Goal: Navigation & Orientation: Find specific page/section

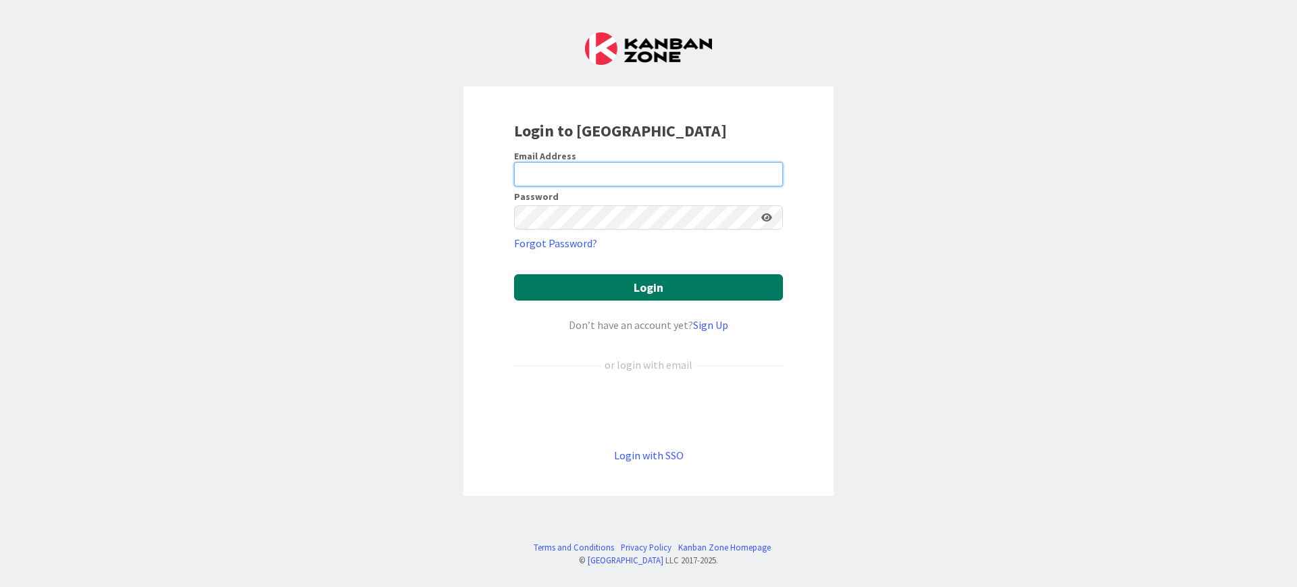
type input "[PERSON_NAME][EMAIL_ADDRESS][DOMAIN_NAME]"
click at [688, 284] on button "Login" at bounding box center [648, 287] width 269 height 26
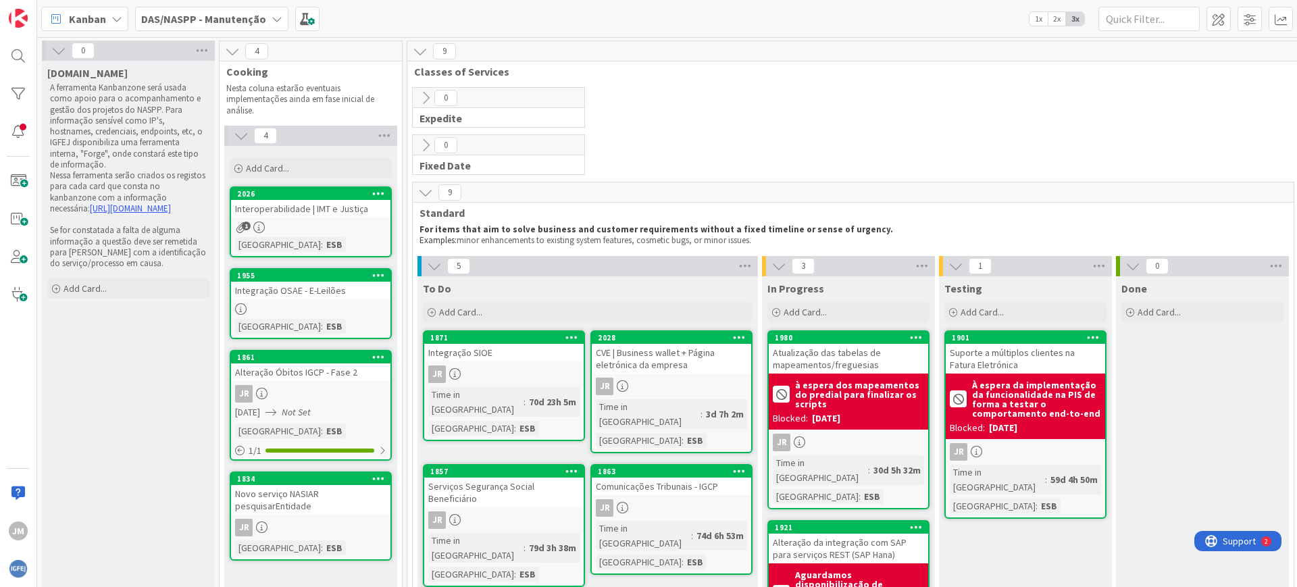
click at [201, 17] on b "DAS/NASPP - Manutenção" at bounding box center [203, 19] width 125 height 14
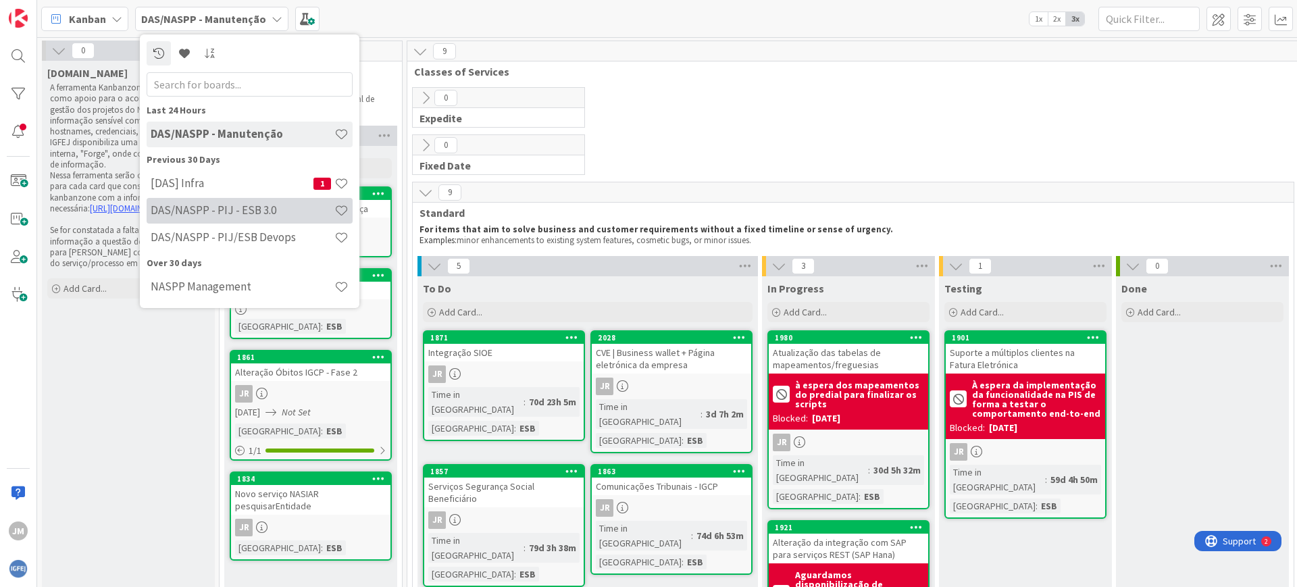
click at [265, 217] on div "DAS/NASPP - PIJ - ESB 3.0" at bounding box center [250, 211] width 206 height 26
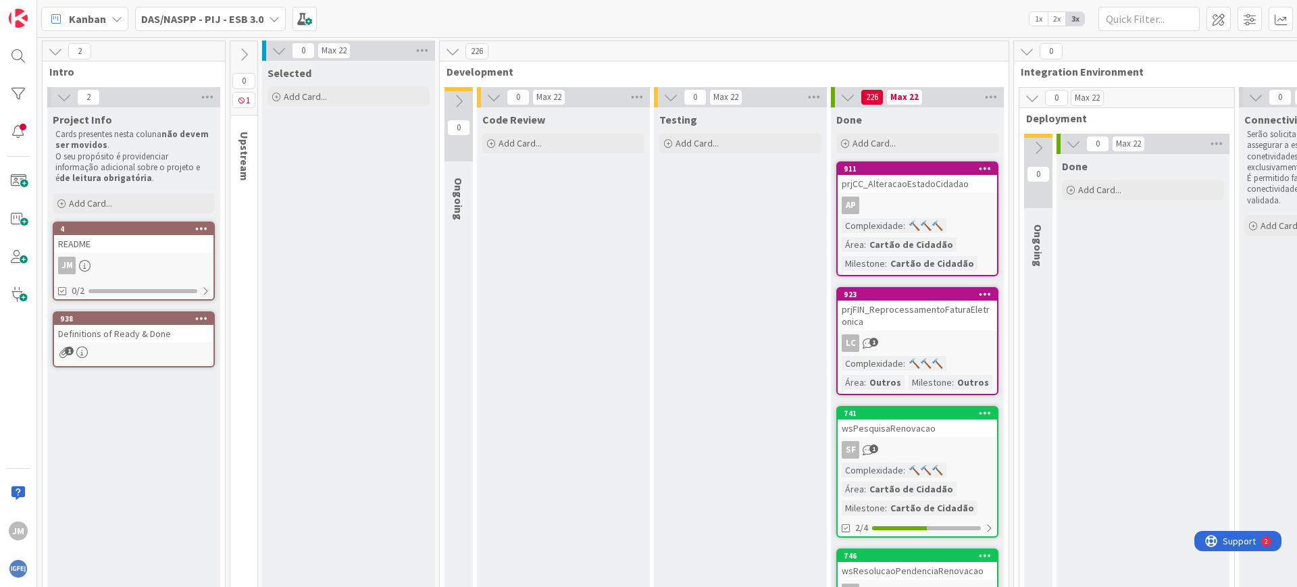
click at [244, 18] on b "DAS/NASPP - PIJ - ESB 3.0" at bounding box center [202, 19] width 122 height 14
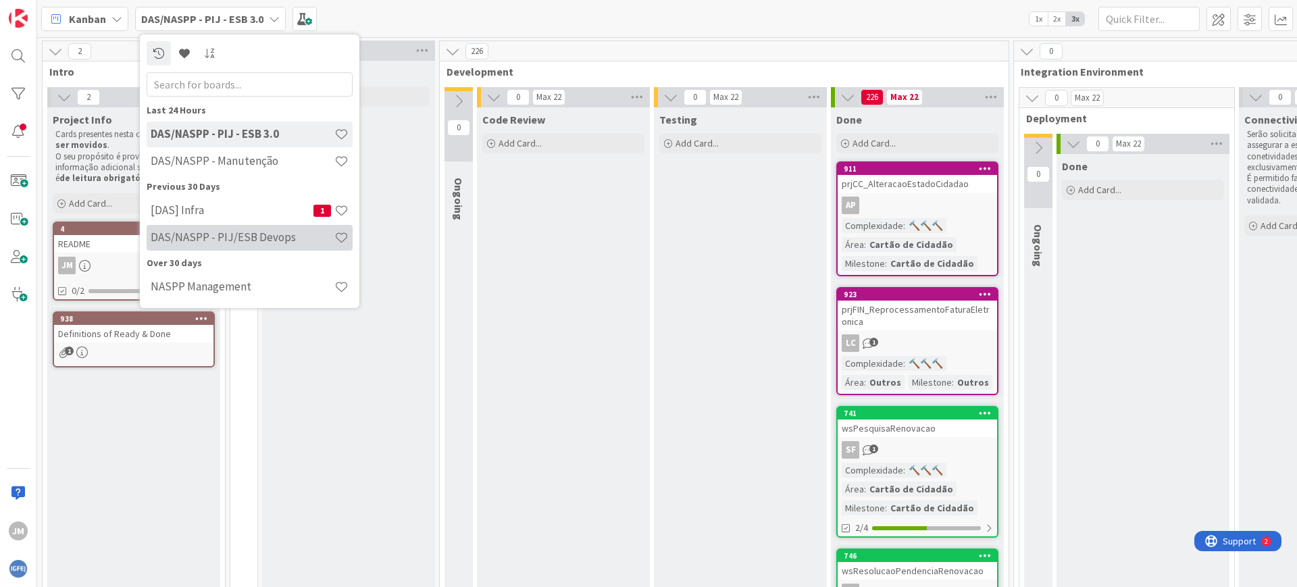
click at [273, 231] on h4 "DAS/NASPP - PIJ/ESB Devops" at bounding box center [243, 237] width 184 height 14
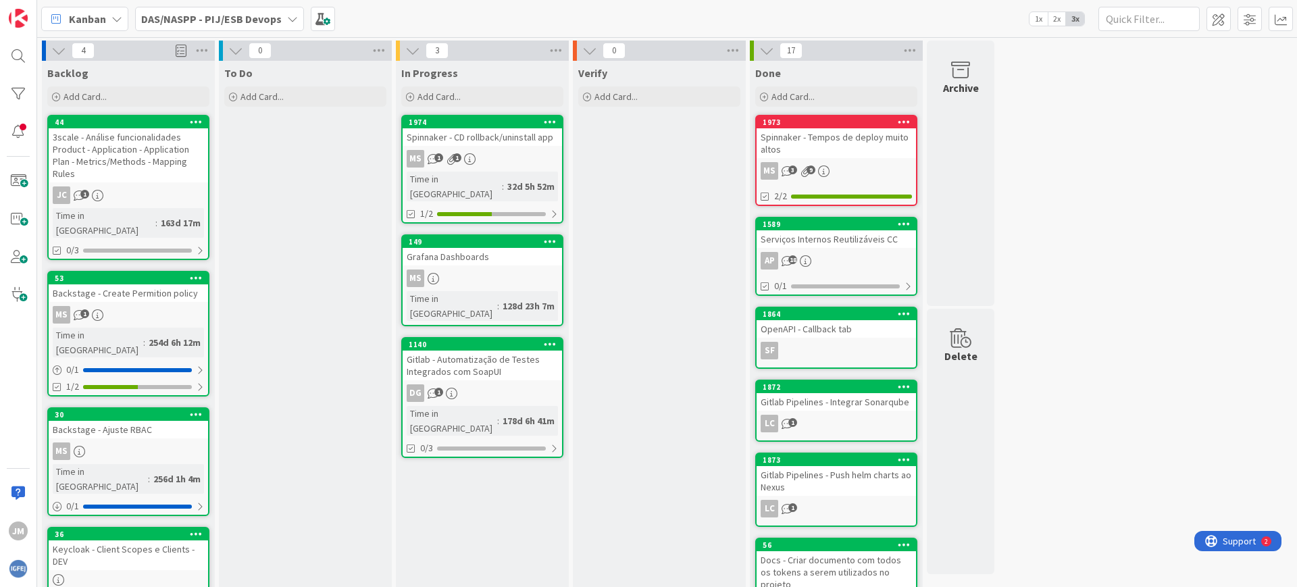
click at [253, 14] on b "DAS/NASPP - PIJ/ESB Devops" at bounding box center [211, 19] width 140 height 14
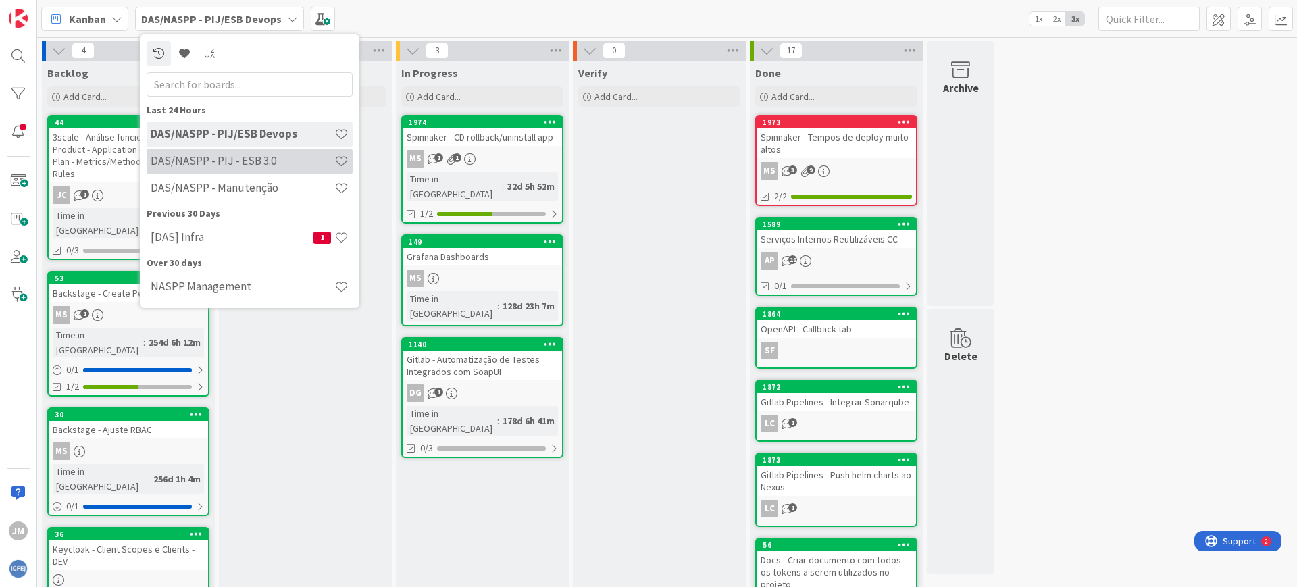
click at [279, 158] on h4 "DAS/NASPP - PIJ - ESB 3.0" at bounding box center [243, 161] width 184 height 14
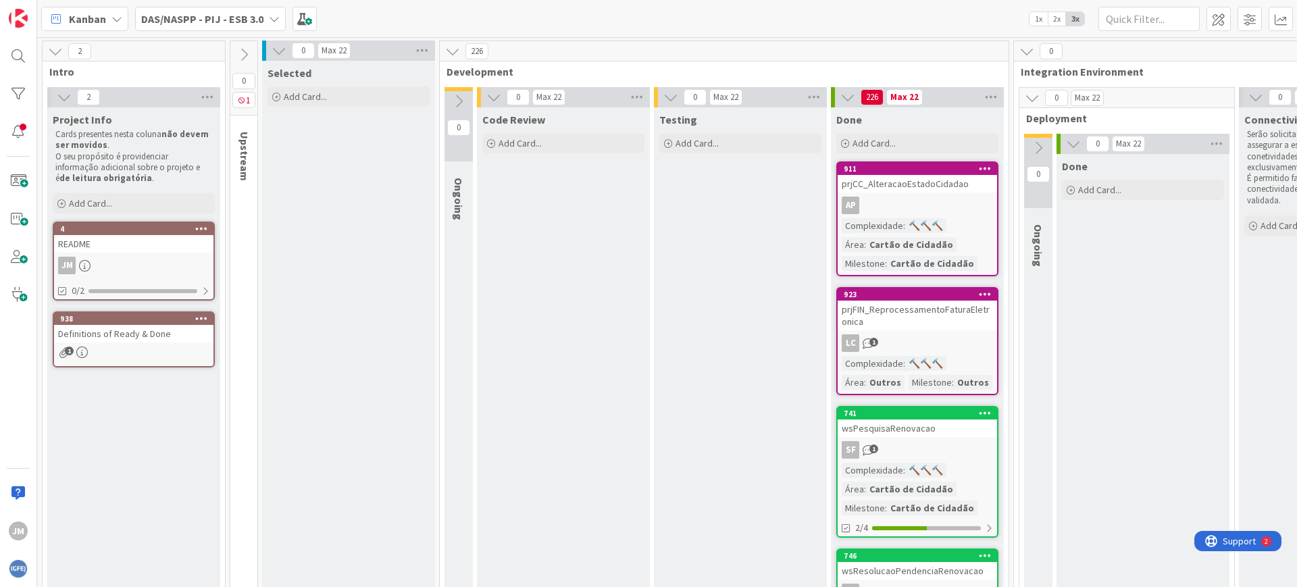
click at [228, 7] on div "DAS/NASPP - PIJ - ESB 3.0" at bounding box center [210, 19] width 151 height 24
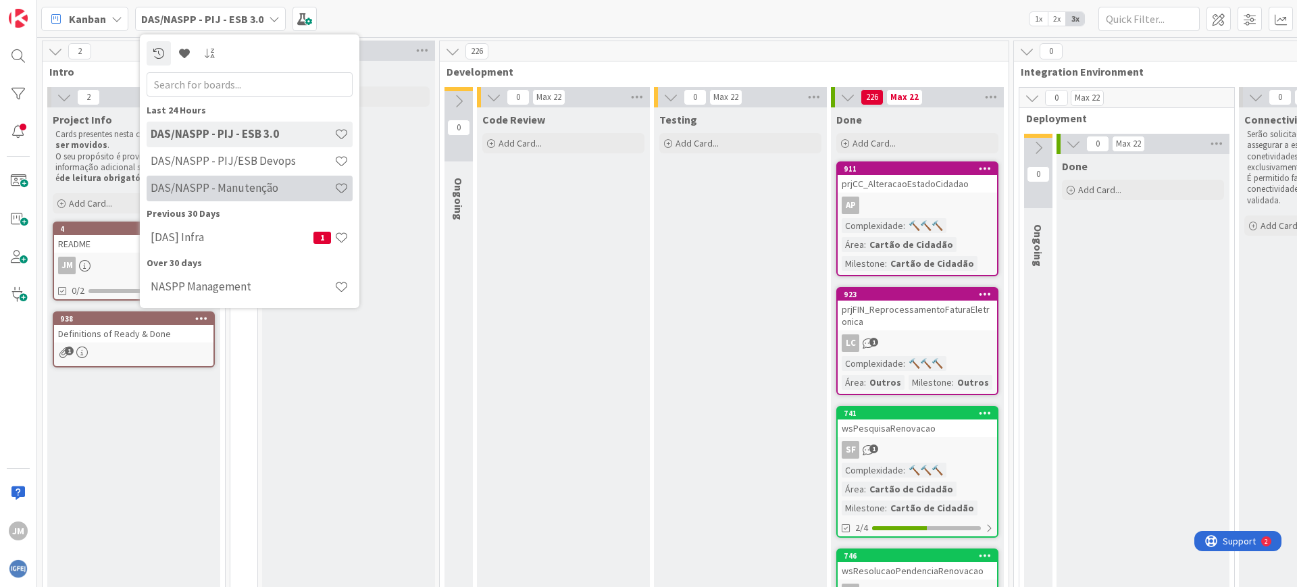
click at [231, 188] on h4 "DAS/NASPP - Manutenção" at bounding box center [243, 188] width 184 height 14
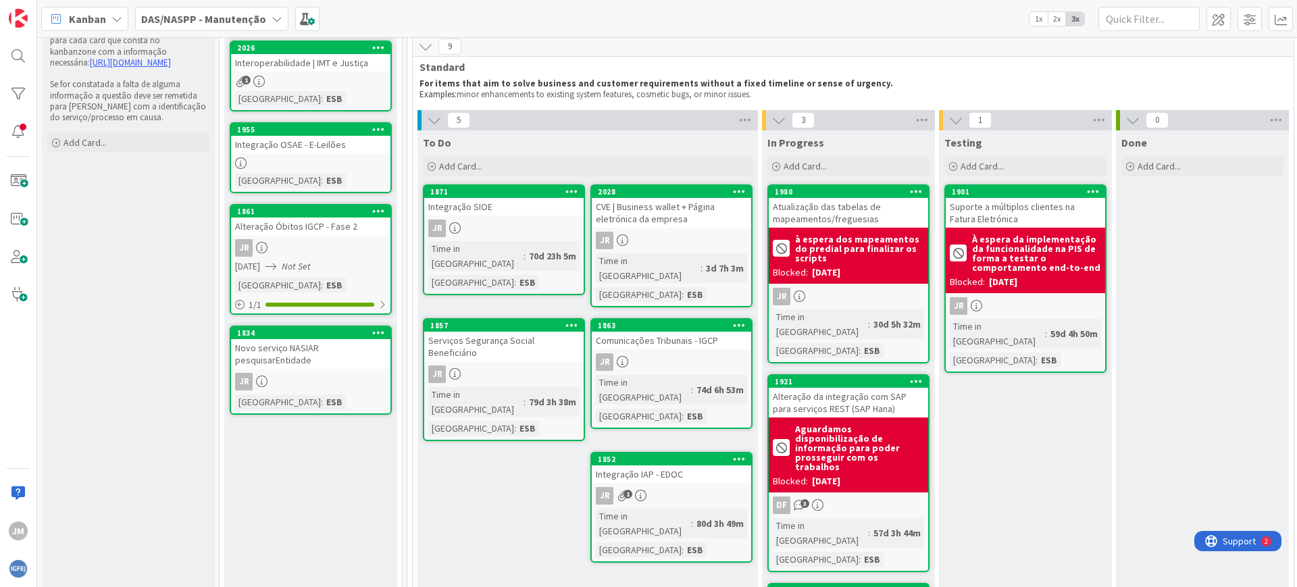
scroll to position [106, 0]
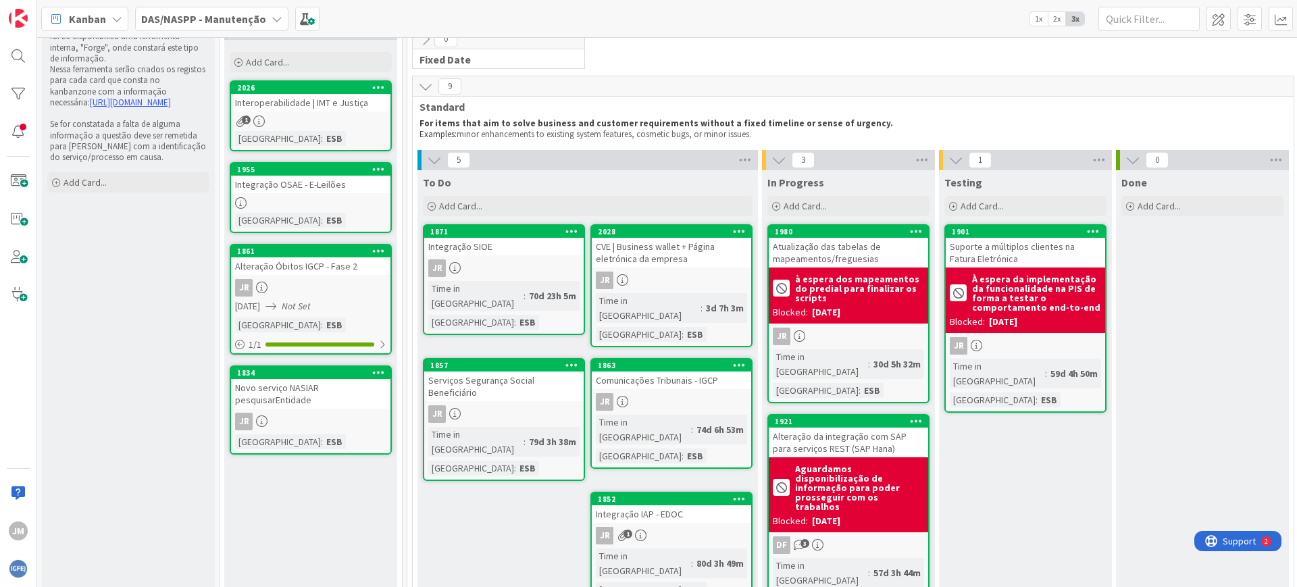
click at [503, 261] on div "JR" at bounding box center [503, 268] width 159 height 18
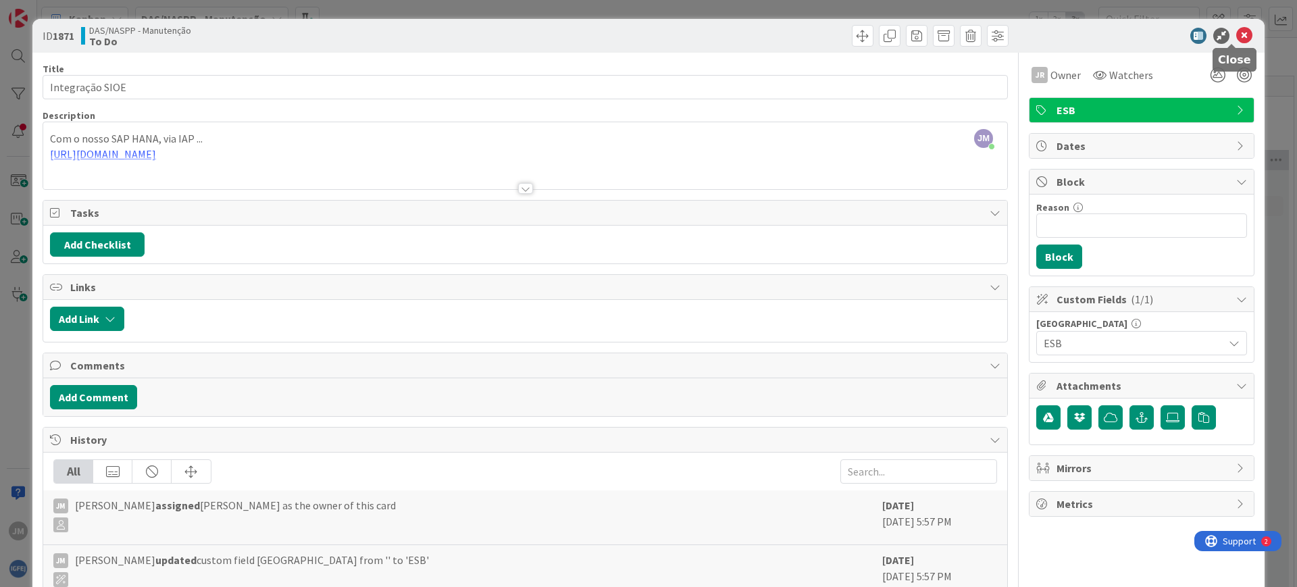
click at [1236, 32] on icon at bounding box center [1244, 36] width 16 height 16
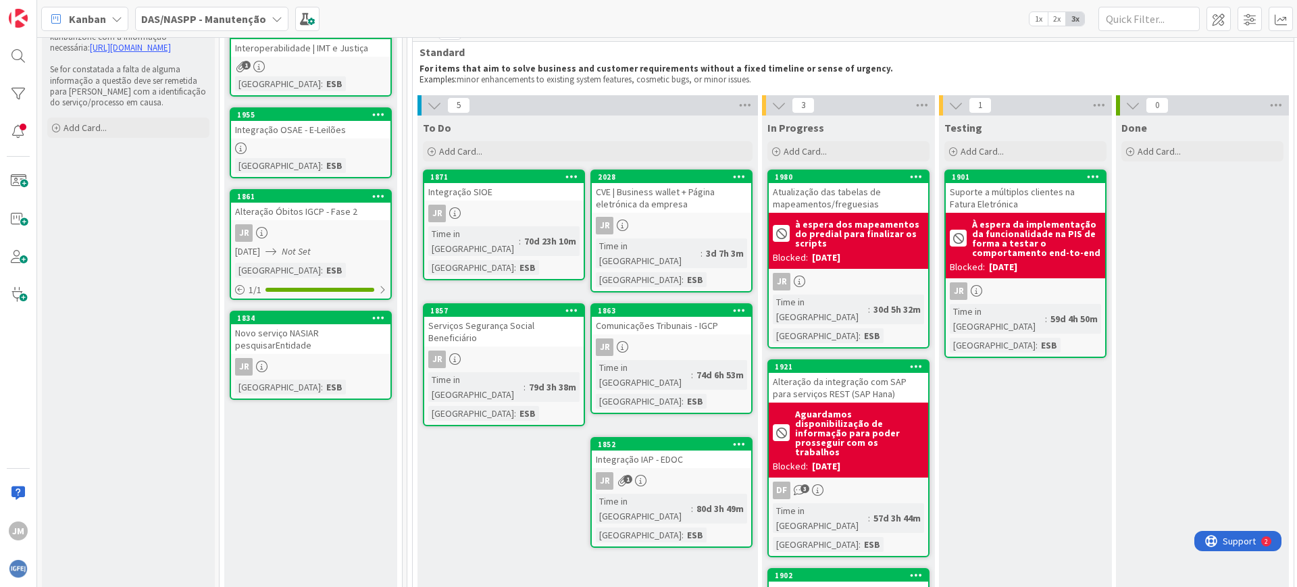
scroll to position [190, 0]
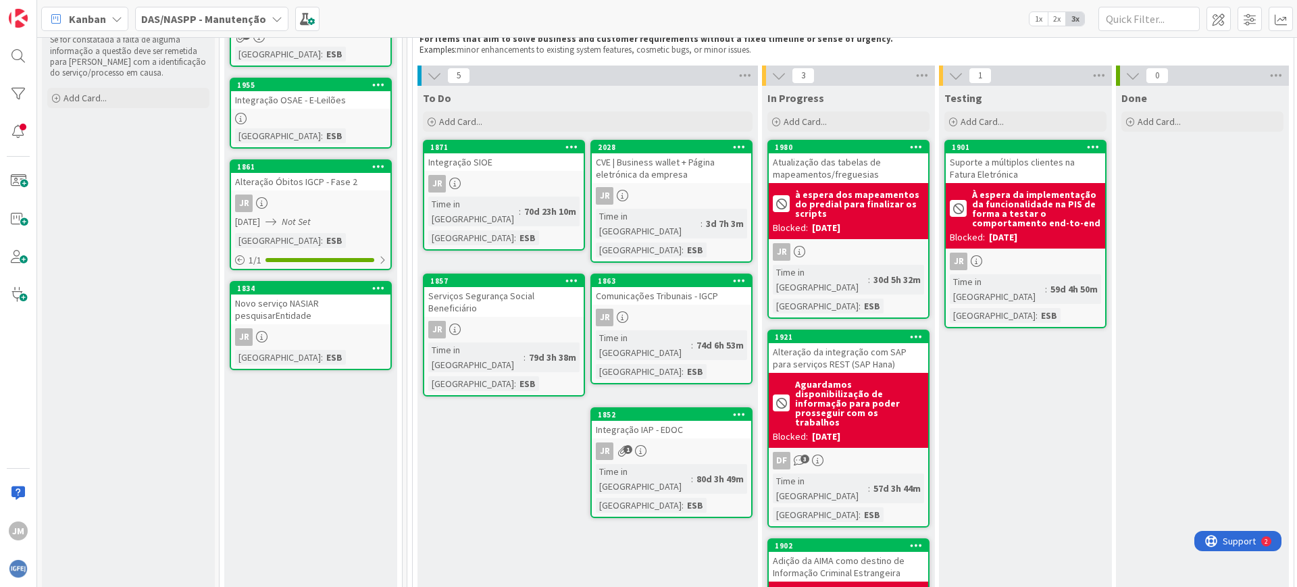
click at [445, 290] on div "Serviços Segurança Social Beneficiário" at bounding box center [503, 302] width 159 height 30
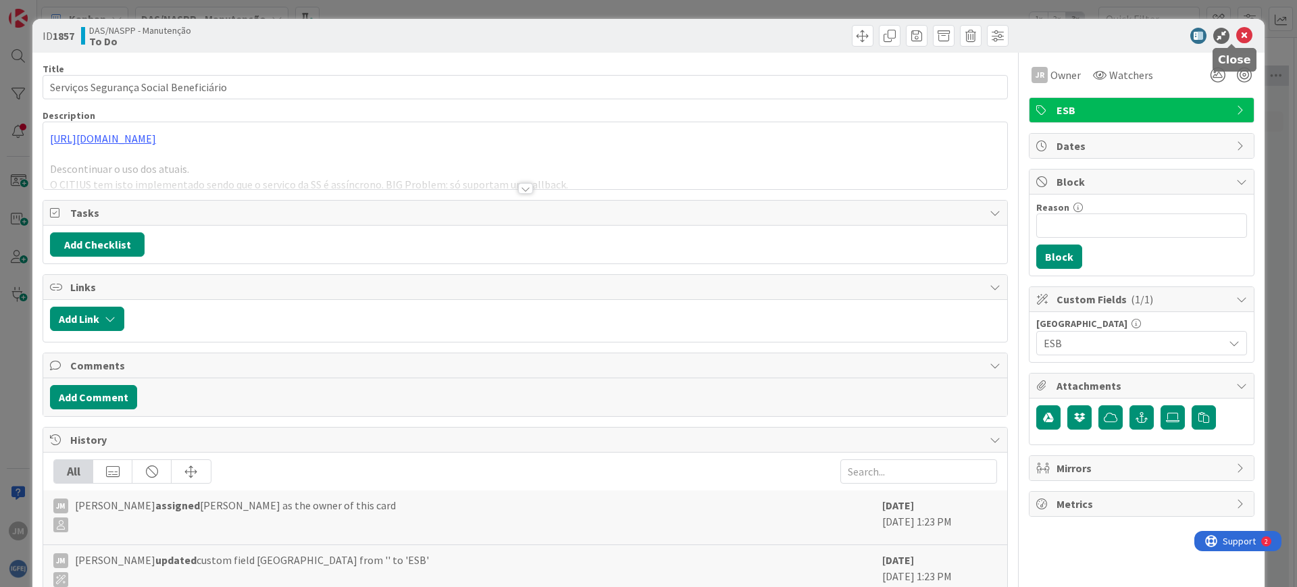
click at [1236, 34] on icon at bounding box center [1244, 36] width 16 height 16
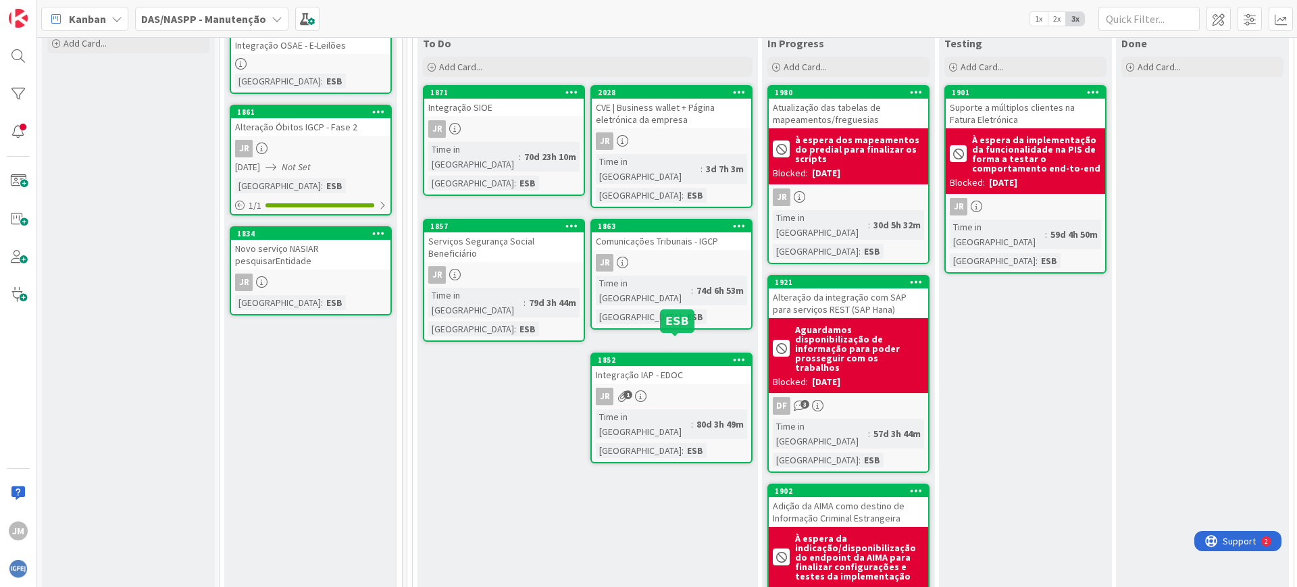
scroll to position [275, 0]
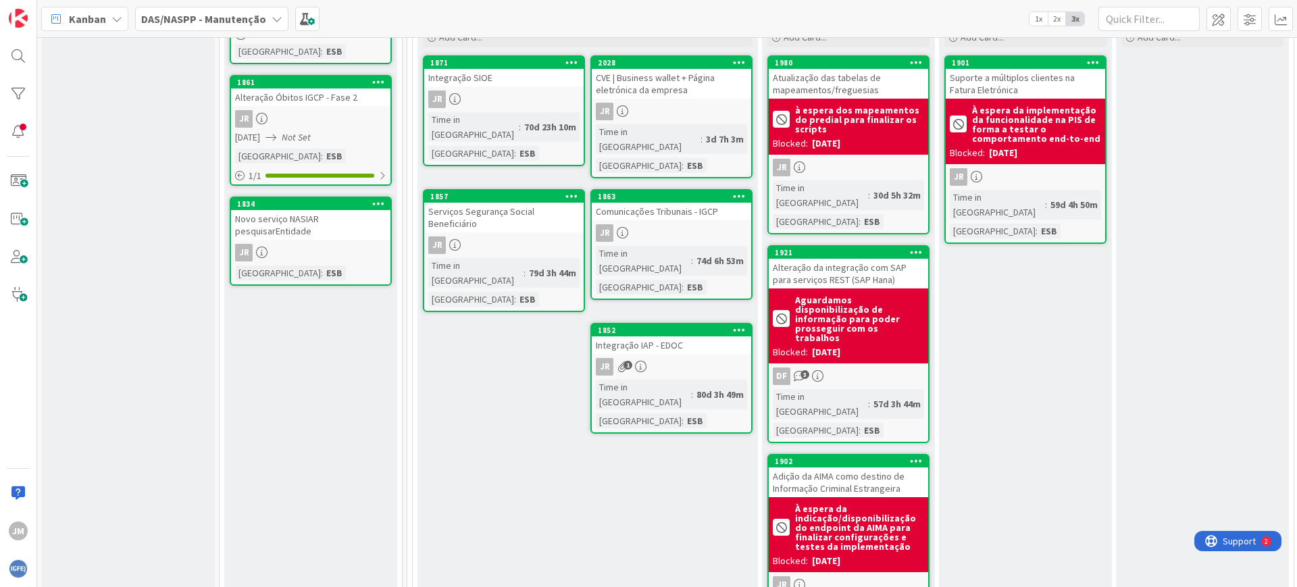
click at [468, 346] on div "To Do Add Card... 2028 CVE | Business wallet + Página eletrónica da empresa JR …" at bounding box center [587, 331] width 340 height 661
click at [683, 82] on div "CVE | Business wallet + Página eletrónica da empresa" at bounding box center [671, 84] width 159 height 30
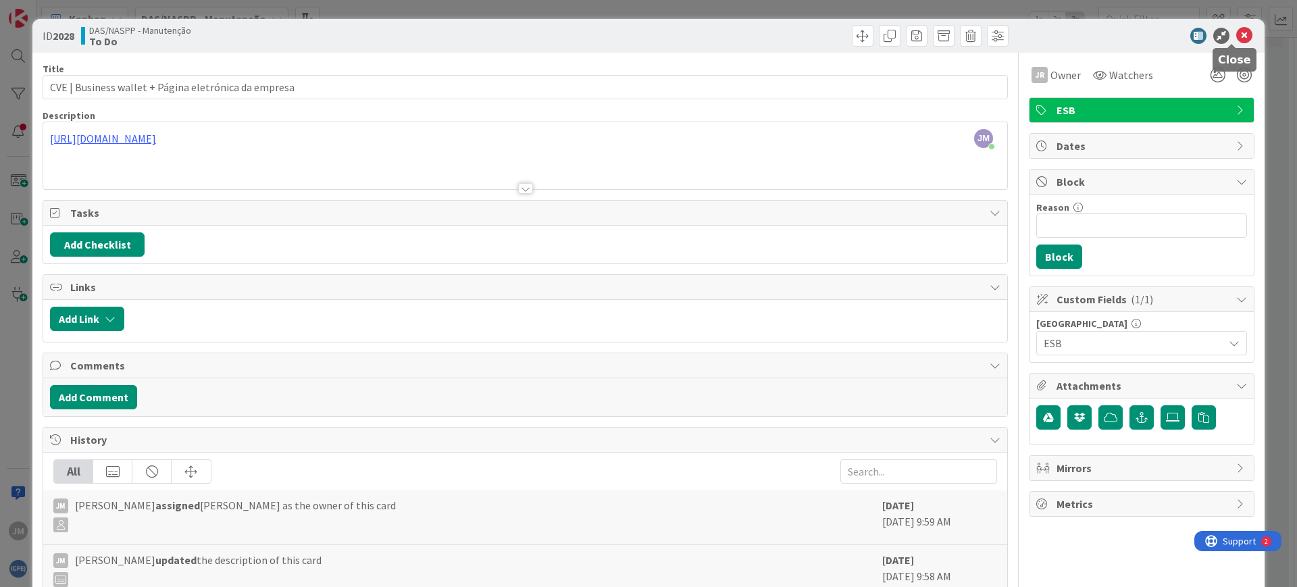
click at [1236, 28] on icon at bounding box center [1244, 36] width 16 height 16
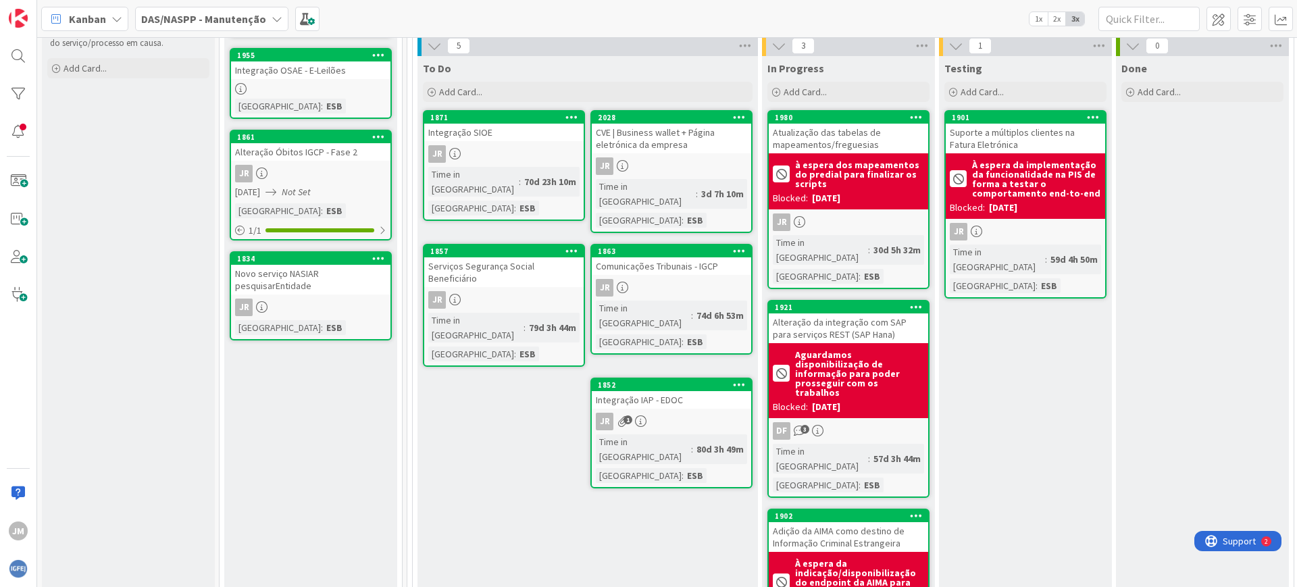
scroll to position [190, 0]
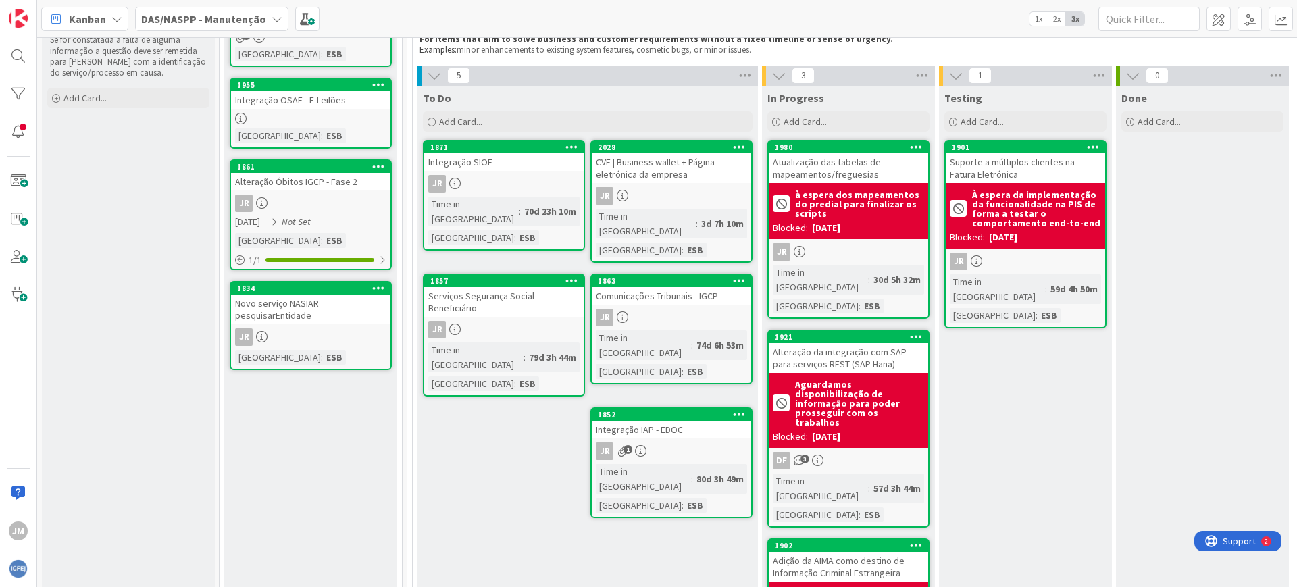
click at [488, 155] on div "Integração SIOE" at bounding box center [503, 162] width 159 height 18
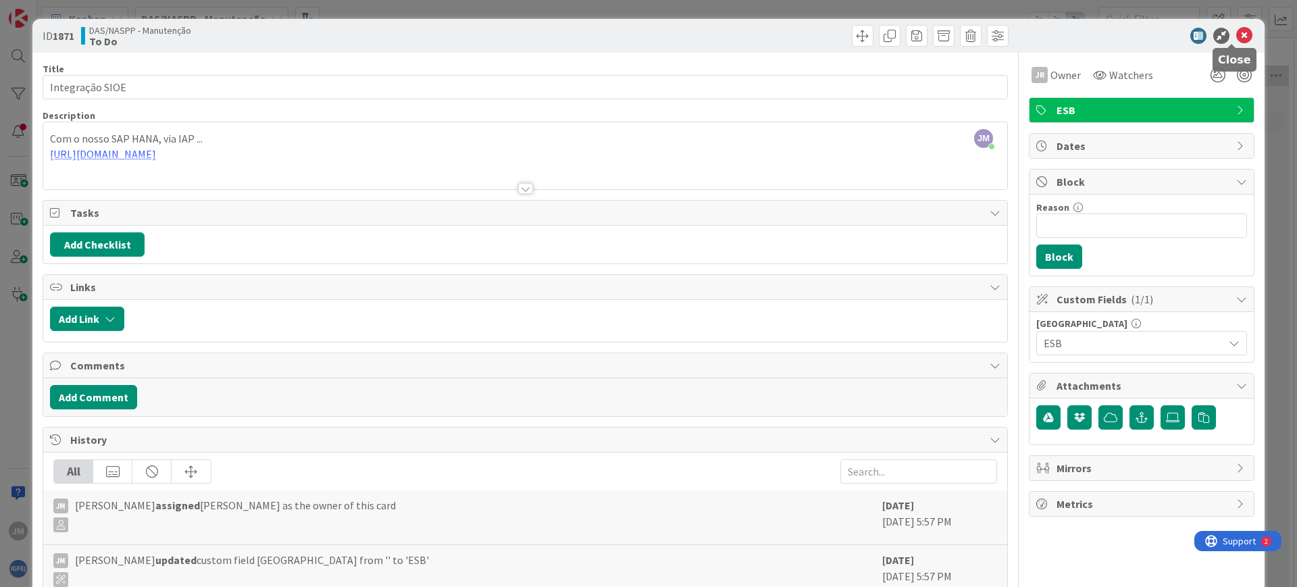
click at [1236, 30] on icon at bounding box center [1244, 36] width 16 height 16
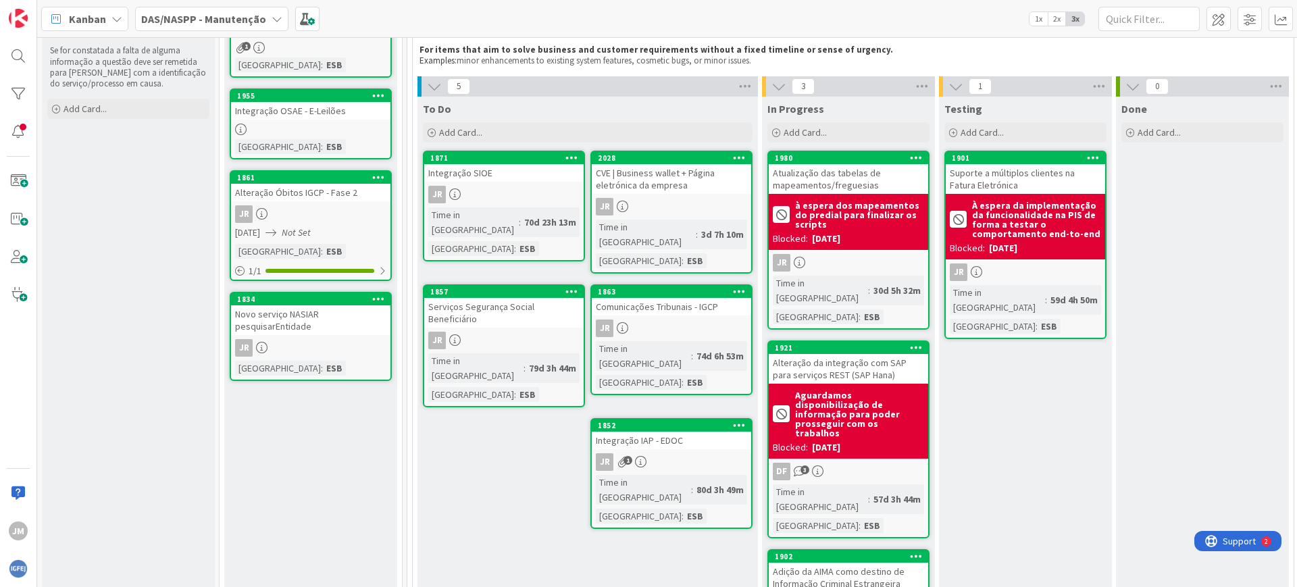
scroll to position [190, 0]
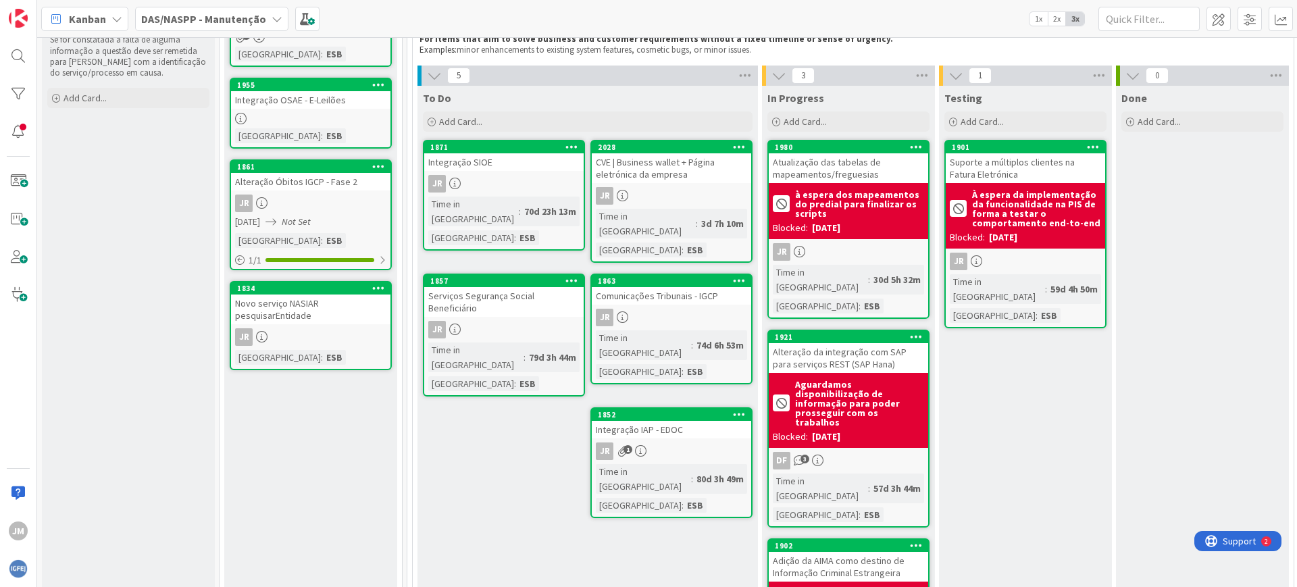
click at [300, 298] on div "Novo serviço NASIAR pesquisarEntidade" at bounding box center [310, 309] width 159 height 30
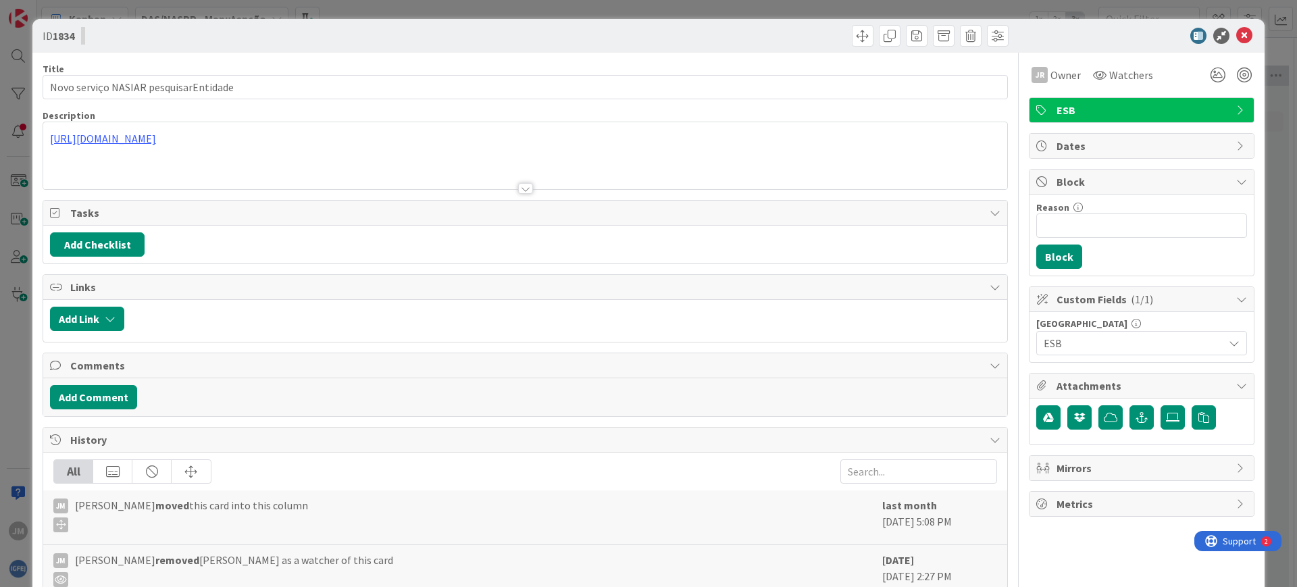
click at [187, 140] on div "[URL][DOMAIN_NAME]" at bounding box center [525, 155] width 964 height 67
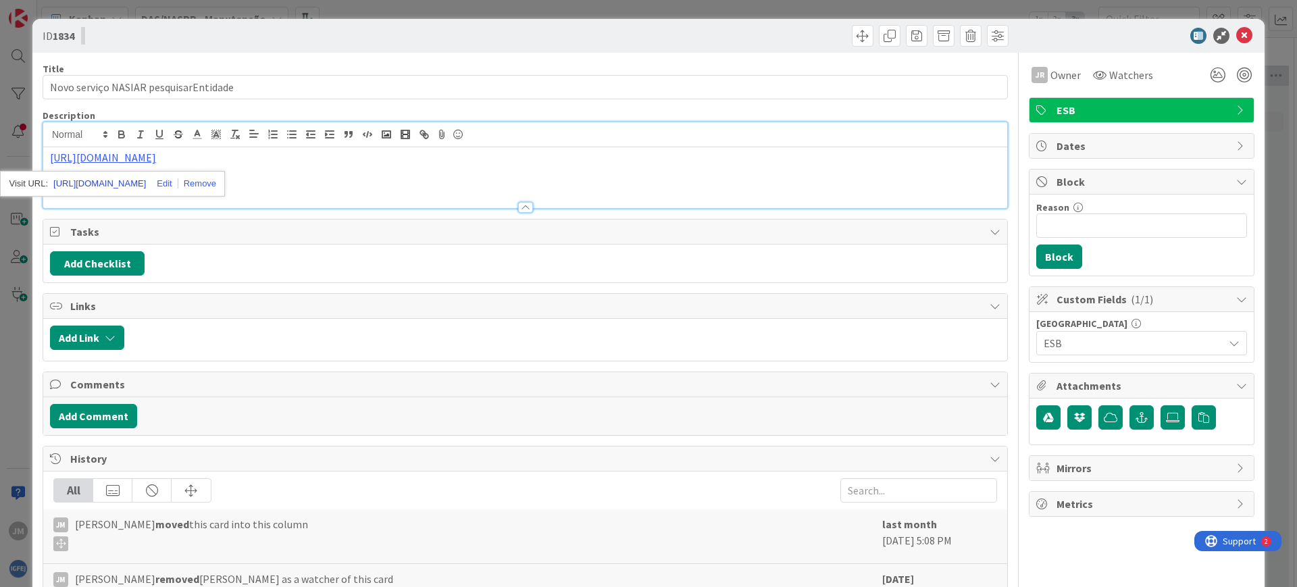
click at [79, 180] on link "[URL][DOMAIN_NAME]" at bounding box center [99, 184] width 93 height 18
